Goal: Transaction & Acquisition: Purchase product/service

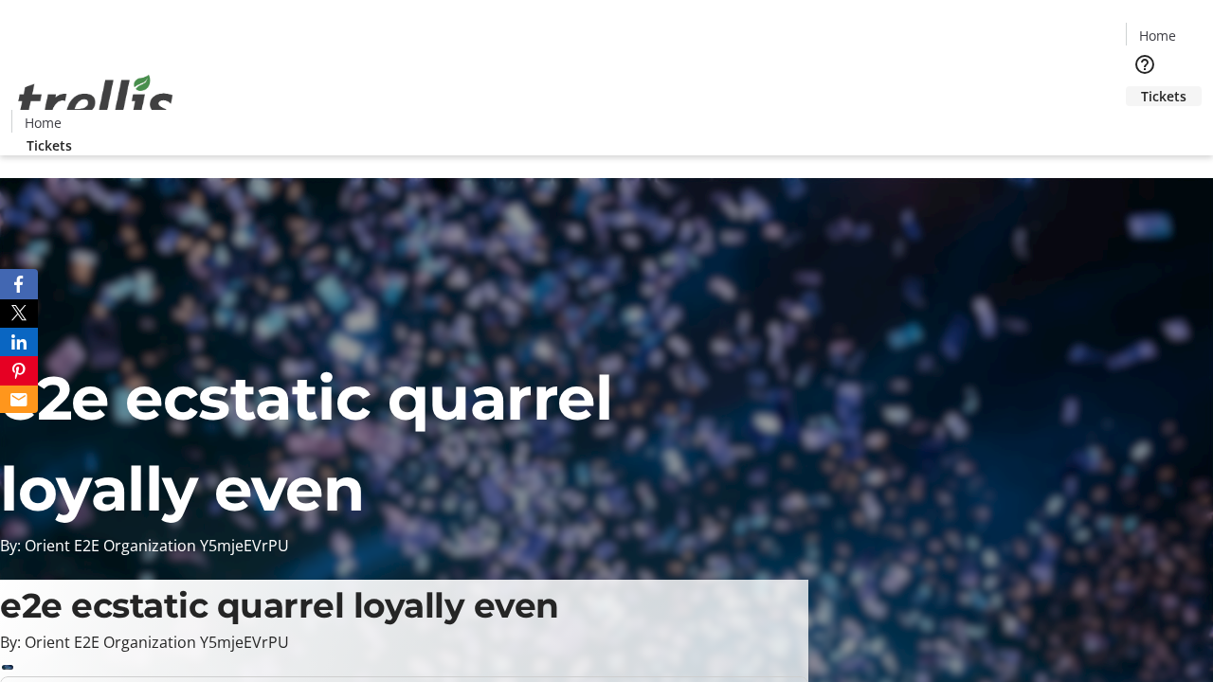
click at [1141, 86] on span "Tickets" at bounding box center [1163, 96] width 45 height 20
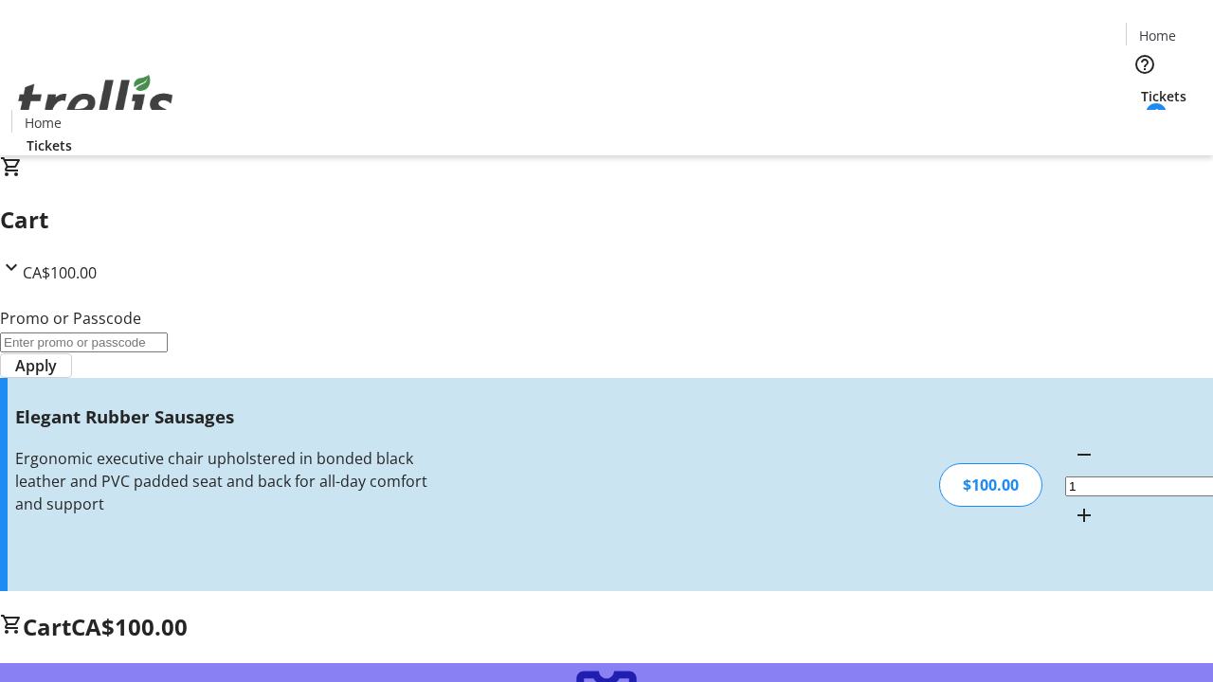
type input "FREE"
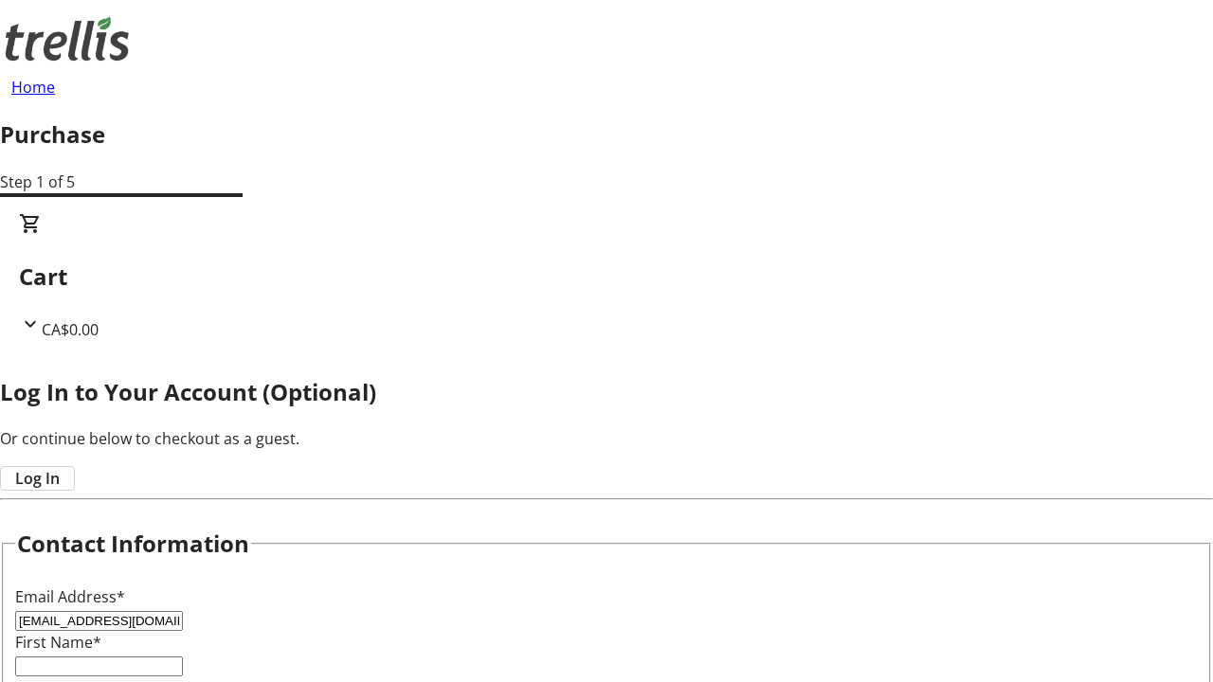
type input "[EMAIL_ADDRESS][DOMAIN_NAME]"
type input "Scarlett"
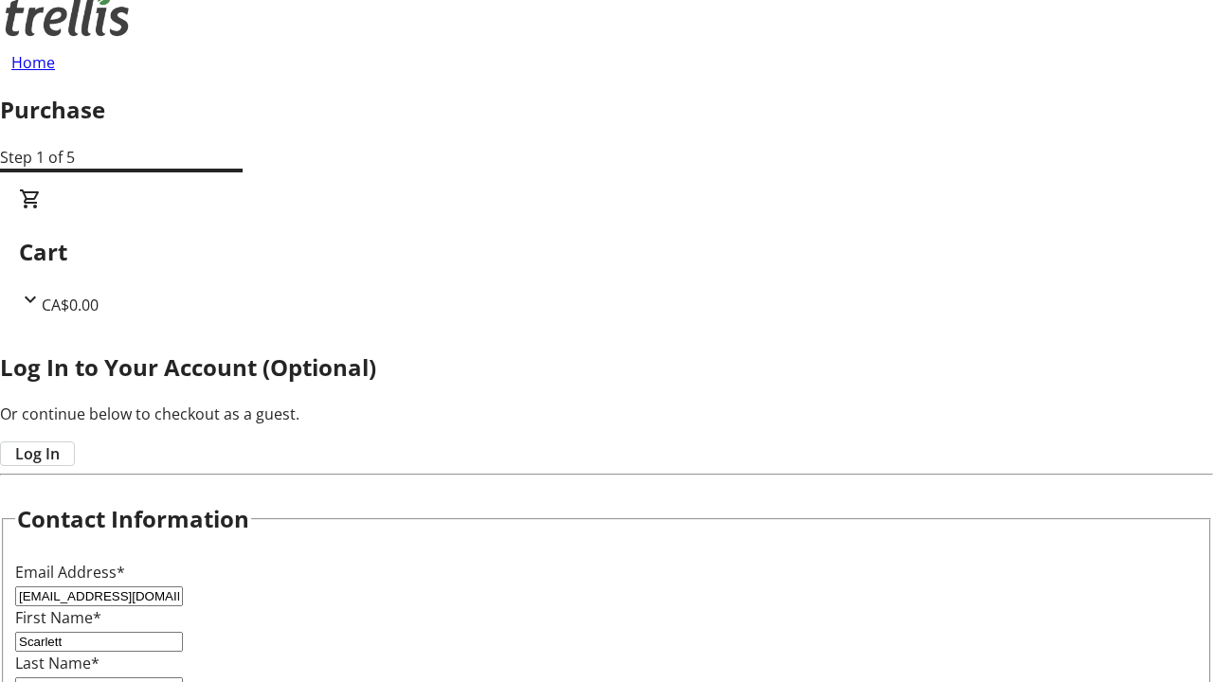
type input "[PERSON_NAME]"
